Goal: Task Accomplishment & Management: Manage account settings

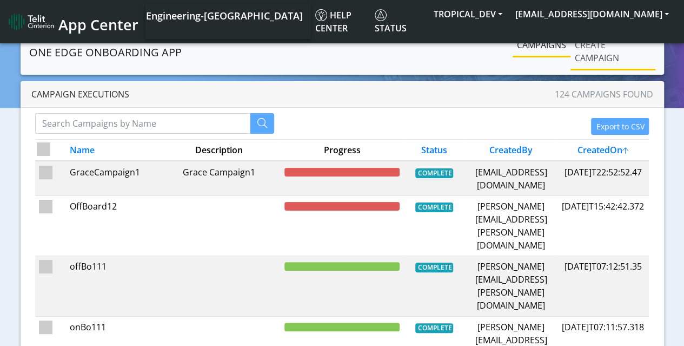
click at [594, 57] on link "Create campaign" at bounding box center [612, 51] width 85 height 35
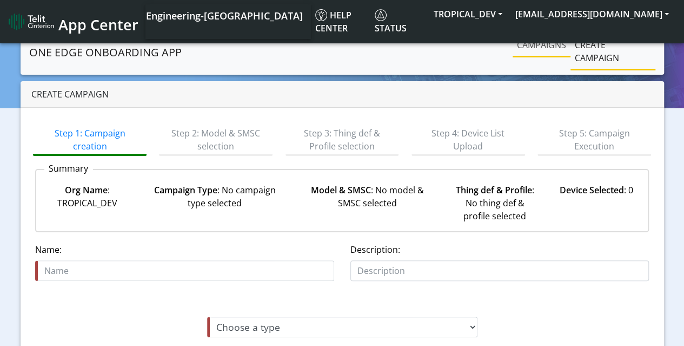
click at [541, 50] on link "Campaigns" at bounding box center [542, 45] width 58 height 22
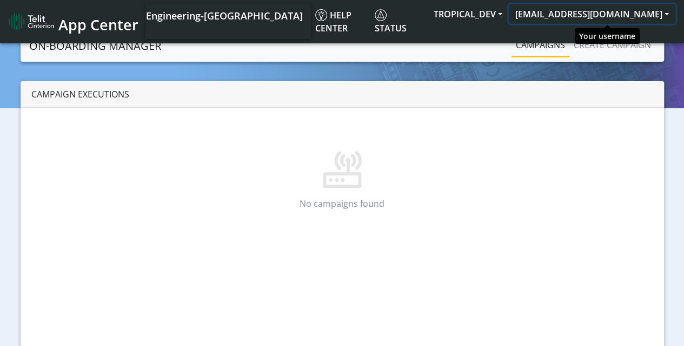
click at [619, 12] on button "[EMAIL_ADDRESS][DOMAIN_NAME]" at bounding box center [592, 13] width 167 height 19
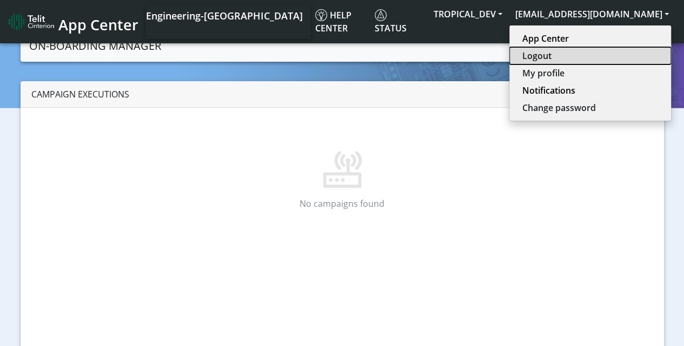
click at [570, 57] on button "Logout" at bounding box center [590, 55] width 162 height 17
